Goal: Find contact information: Find contact information

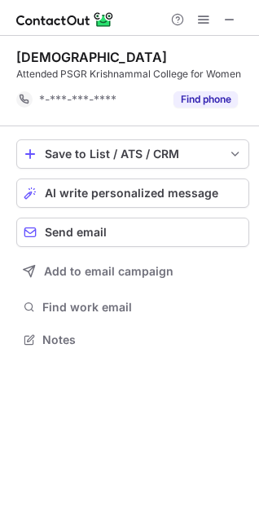
scroll to position [328, 259]
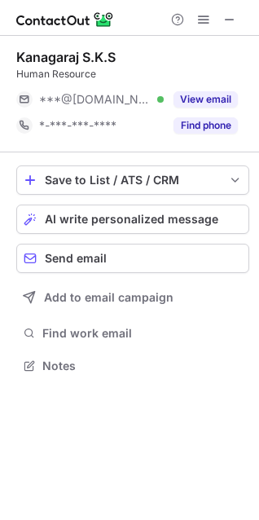
scroll to position [354, 259]
click at [224, 15] on span at bounding box center [229, 19] width 13 height 13
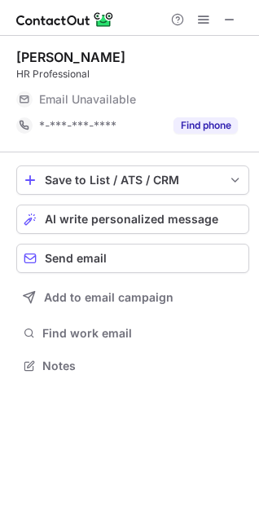
scroll to position [354, 259]
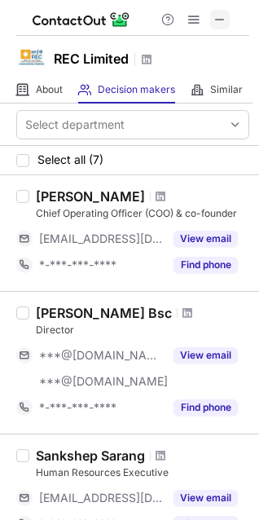
click at [225, 19] on span at bounding box center [219, 19] width 13 height 13
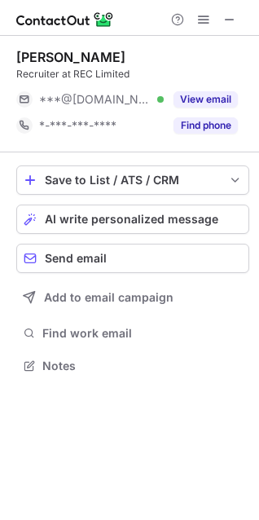
scroll to position [354, 259]
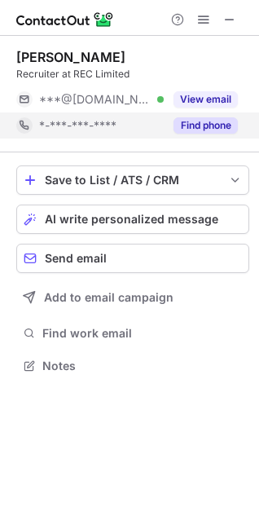
click at [212, 127] on button "Find phone" at bounding box center [205, 125] width 64 height 16
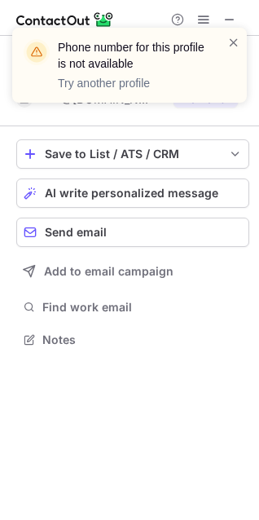
scroll to position [328, 259]
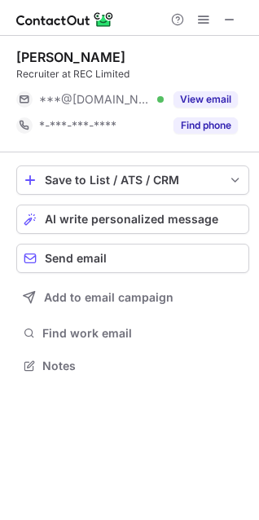
scroll to position [354, 259]
